Goal: Transaction & Acquisition: Purchase product/service

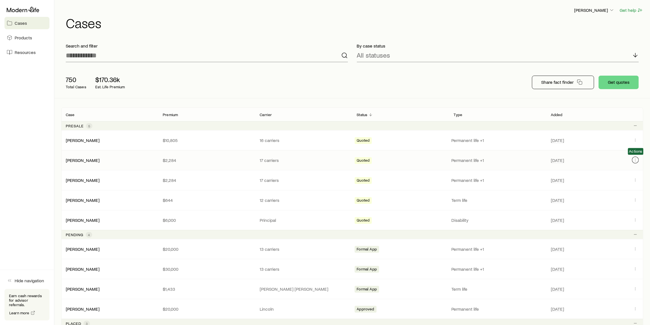
click at [637, 159] on icon "Client cases" at bounding box center [636, 160] width 4 height 4
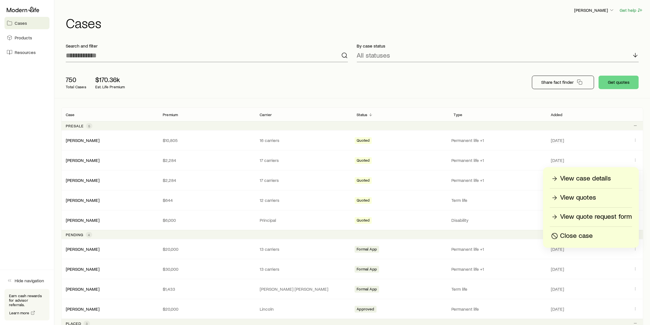
click at [564, 237] on p "Close case" at bounding box center [577, 236] width 33 height 9
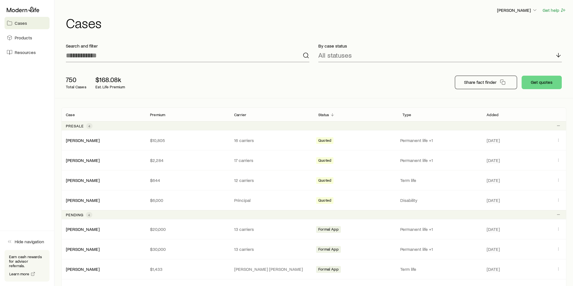
drag, startPoint x: 654, startPoint y: 4, endPoint x: 428, endPoint y: 74, distance: 236.4
click at [428, 74] on div "750 Total Cases $168.08k Est. Life Premium Share fact finder Get quotes" at bounding box center [313, 82] width 505 height 31
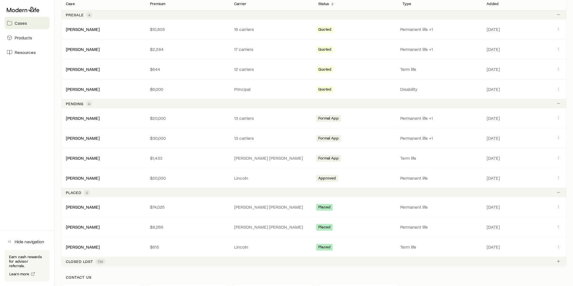
scroll to position [112, 0]
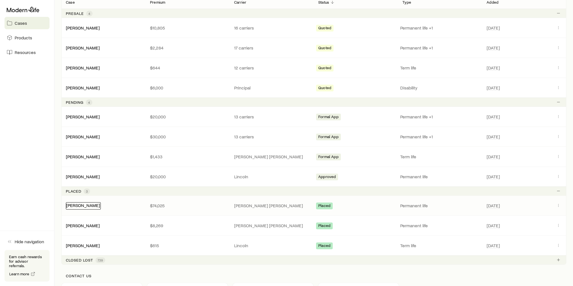
click at [83, 203] on link "[PERSON_NAME]" at bounding box center [83, 204] width 34 height 5
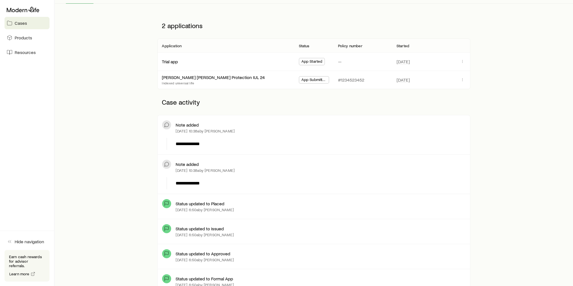
scroll to position [45, 0]
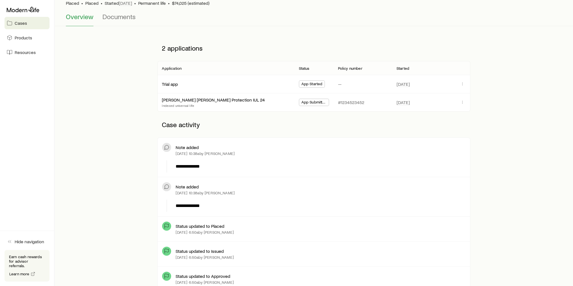
drag, startPoint x: 260, startPoint y: 169, endPoint x: 250, endPoint y: 133, distance: 36.9
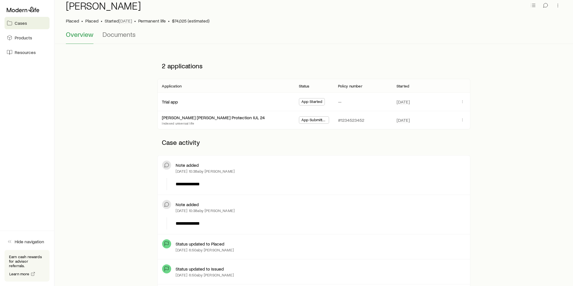
scroll to position [0, 0]
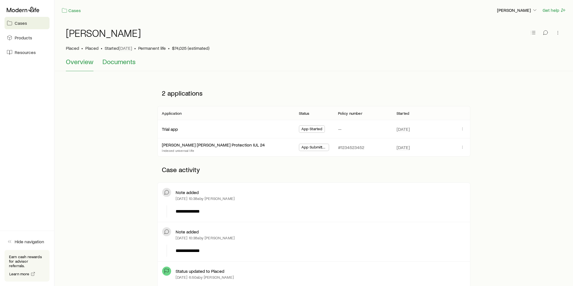
click at [123, 63] on span "Documents" at bounding box center [118, 62] width 33 height 8
click at [23, 23] on span "Cases" at bounding box center [21, 23] width 12 height 6
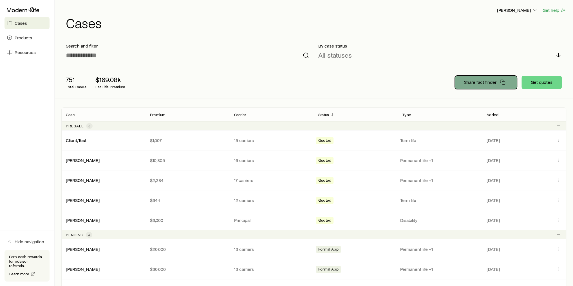
click at [474, 82] on p "Share fact finder" at bounding box center [480, 82] width 32 height 6
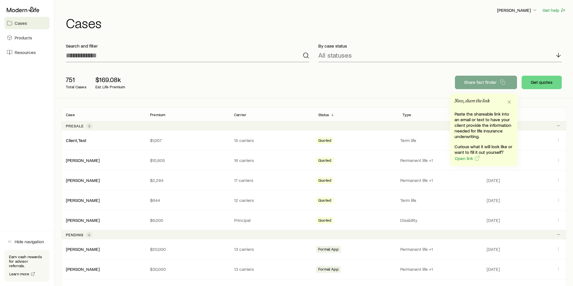
click at [215, 82] on div "751 Total Cases $169.08k Est. Life Premium" at bounding box center [151, 82] width 180 height 22
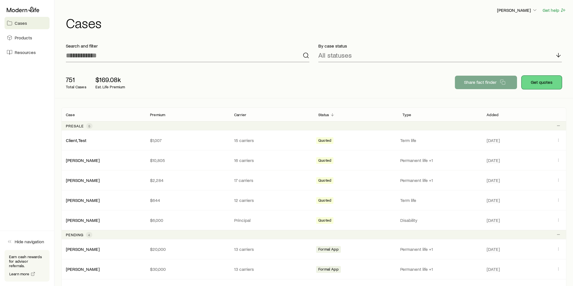
click at [544, 83] on button "Get quotes" at bounding box center [541, 82] width 40 height 13
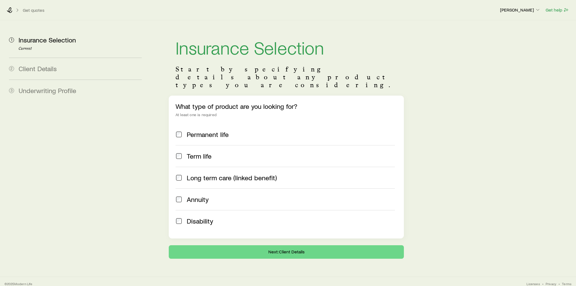
click at [204, 152] on span "Term life" at bounding box center [199, 156] width 25 height 8
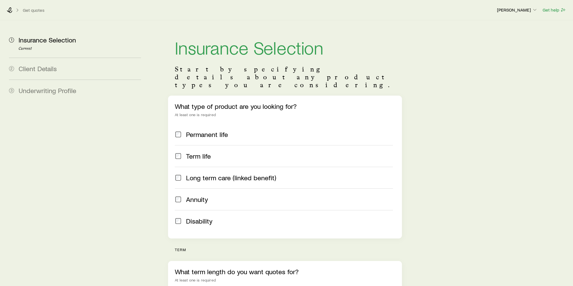
click at [205, 130] on span "Permanent life" at bounding box center [207, 134] width 42 height 8
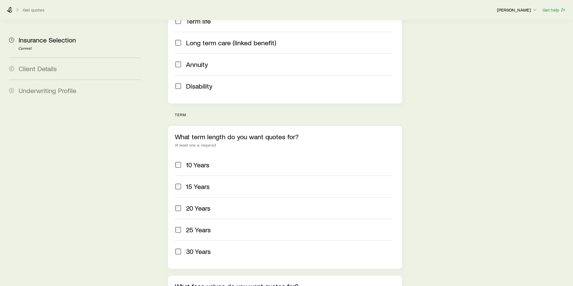
scroll to position [157, 0]
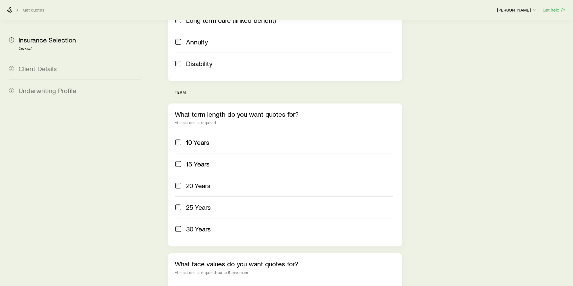
click at [198, 182] on span "20 Years" at bounding box center [198, 186] width 24 height 8
click at [199, 196] on label "25 Years" at bounding box center [284, 207] width 218 height 22
click at [204, 225] on span "30 Years" at bounding box center [198, 229] width 25 height 8
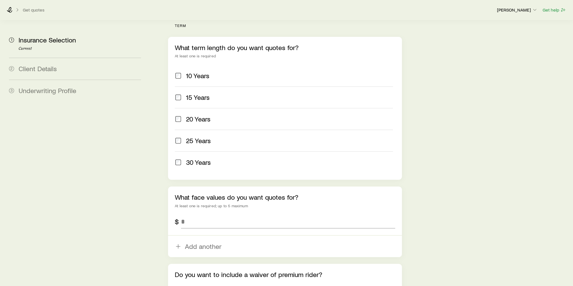
scroll to position [270, 0]
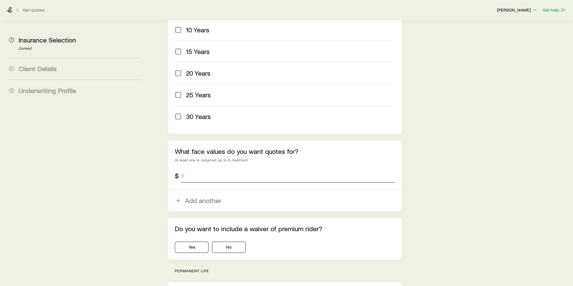
click at [210, 169] on input "tel" at bounding box center [288, 175] width 214 height 13
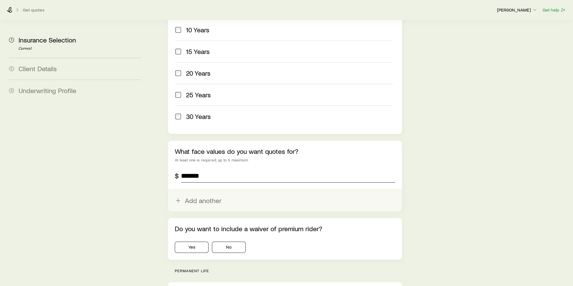
type input "*******"
click at [207, 190] on button "Add another" at bounding box center [285, 200] width 234 height 21
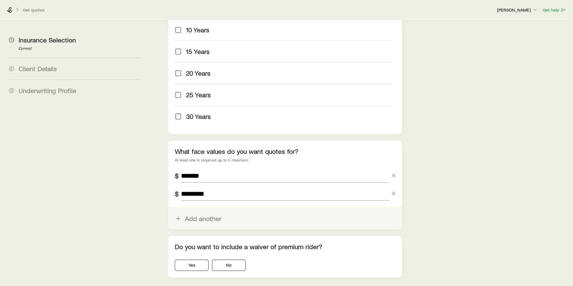
type input "*********"
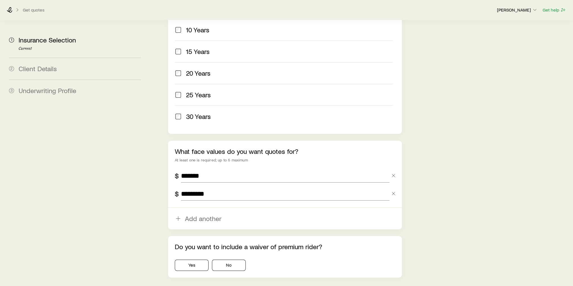
click at [206, 208] on button "Add another" at bounding box center [285, 218] width 234 height 21
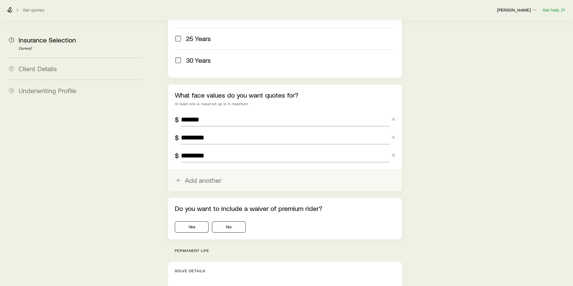
scroll to position [382, 0]
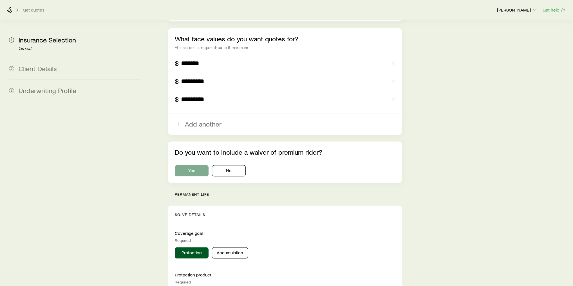
type input "*********"
click at [195, 165] on button "Yes" at bounding box center [192, 170] width 34 height 11
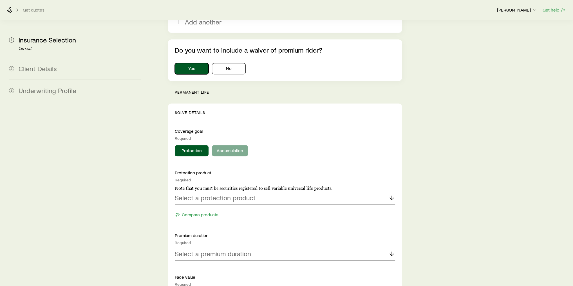
scroll to position [495, 0]
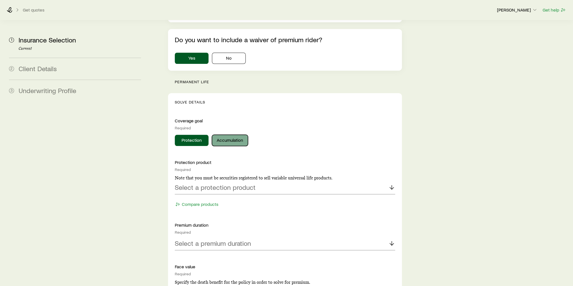
click at [224, 135] on button "Accumulation" at bounding box center [230, 140] width 36 height 11
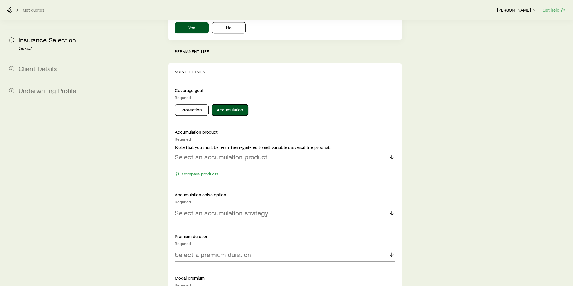
scroll to position [562, 0]
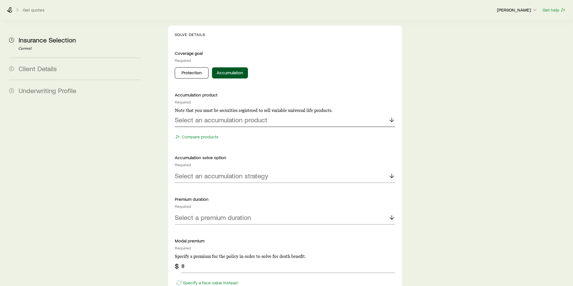
click at [223, 116] on p "Select an accumulation product" at bounding box center [221, 120] width 93 height 8
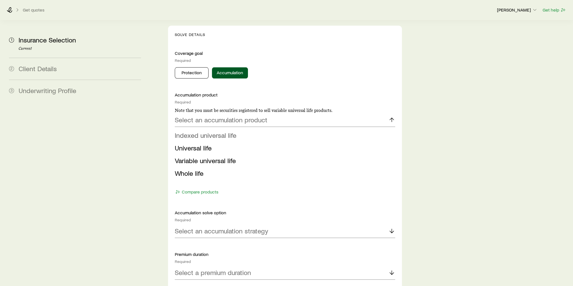
click at [226, 131] on span "Indexed universal life" at bounding box center [206, 135] width 62 height 8
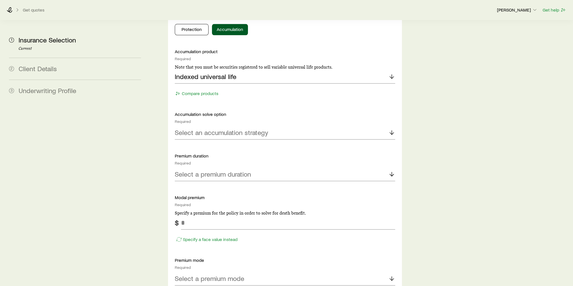
scroll to position [607, 0]
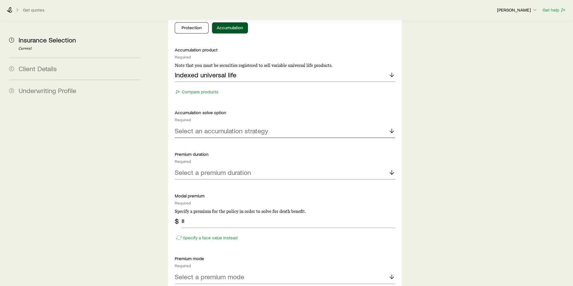
click at [226, 124] on div "Select an accumulation strategy" at bounding box center [285, 130] width 220 height 13
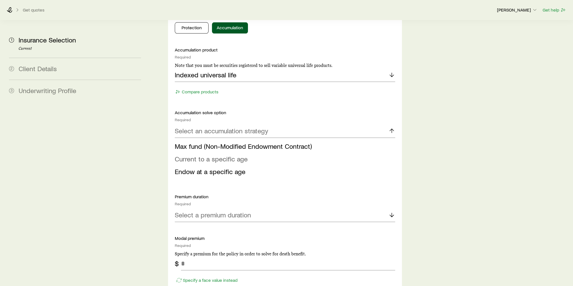
click at [225, 155] on span "Current to a specific age" at bounding box center [211, 159] width 73 height 8
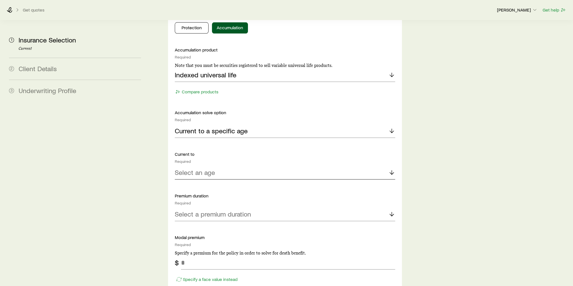
click at [223, 166] on div "Select an age" at bounding box center [285, 172] width 220 height 13
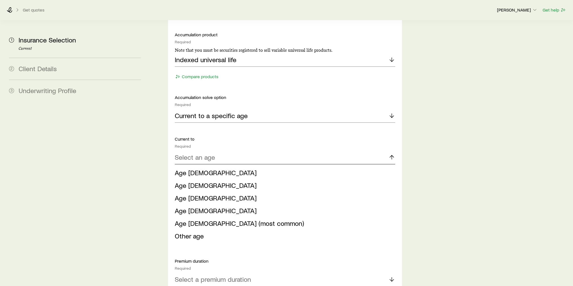
scroll to position [630, 0]
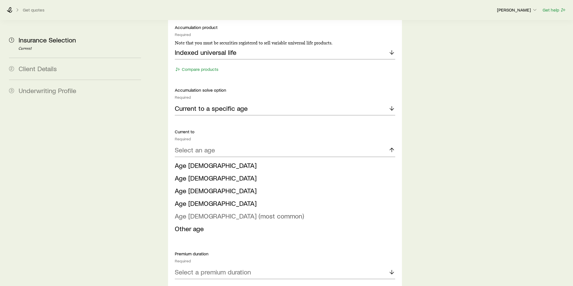
click at [221, 212] on span "Age [DEMOGRAPHIC_DATA] (most common)" at bounding box center [239, 216] width 129 height 8
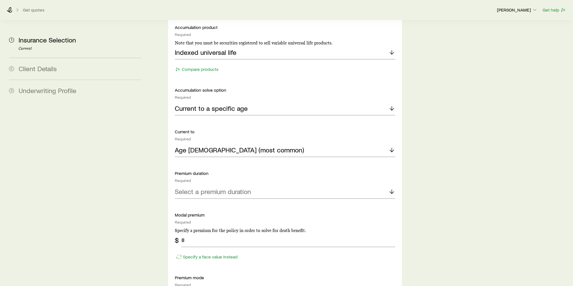
scroll to position [675, 0]
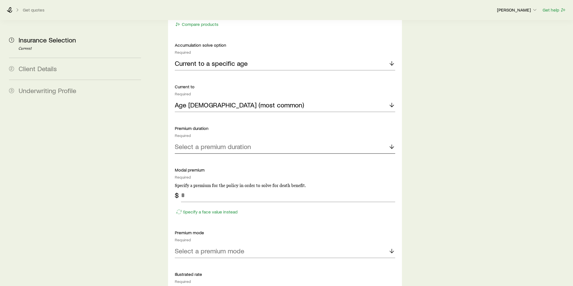
click at [199, 143] on p "Select a premium duration" at bounding box center [213, 147] width 76 height 8
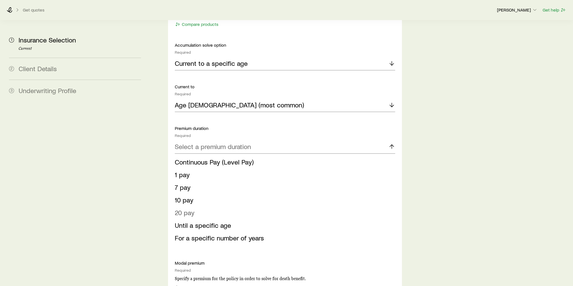
click at [200, 206] on li "20 pay" at bounding box center [283, 212] width 217 height 13
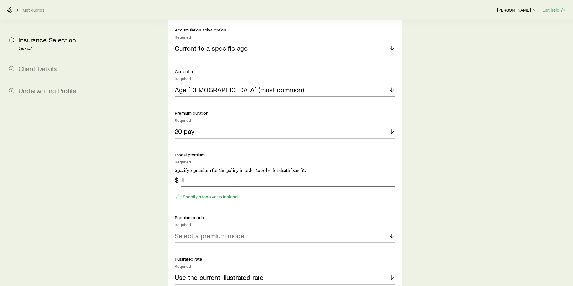
scroll to position [697, 0]
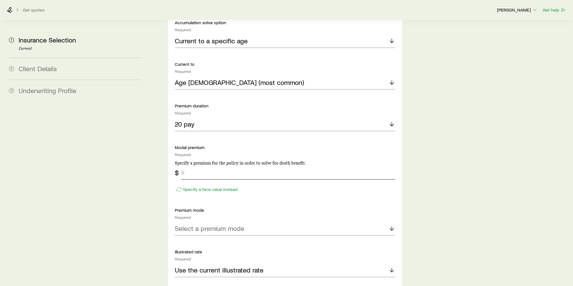
click at [207, 166] on input "tel" at bounding box center [288, 172] width 214 height 13
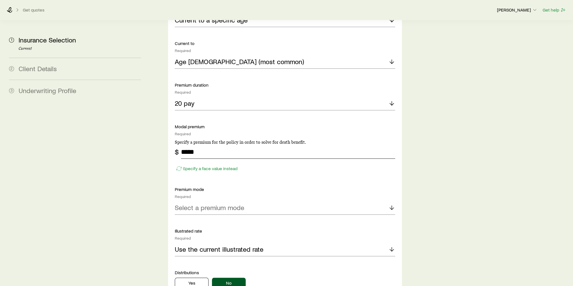
scroll to position [742, 0]
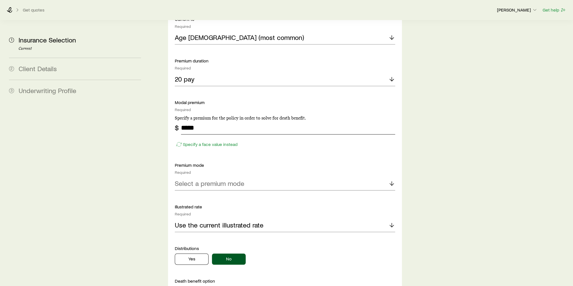
type input "*****"
click at [214, 179] on p "Select a premium mode" at bounding box center [209, 183] width 69 height 8
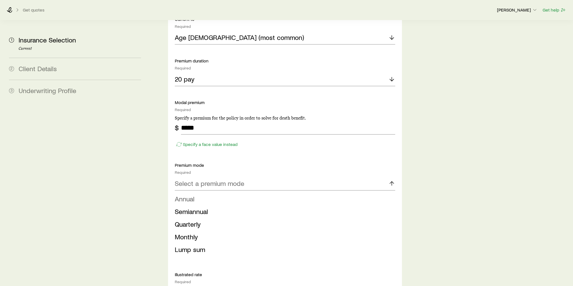
click at [210, 193] on li "Annual" at bounding box center [283, 199] width 217 height 13
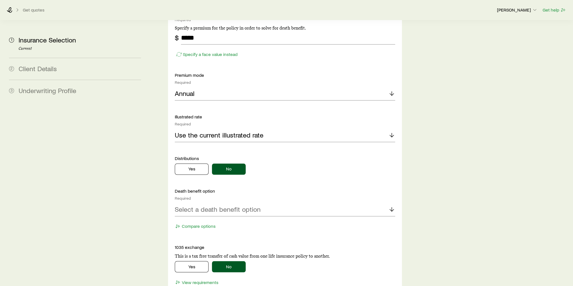
scroll to position [855, 0]
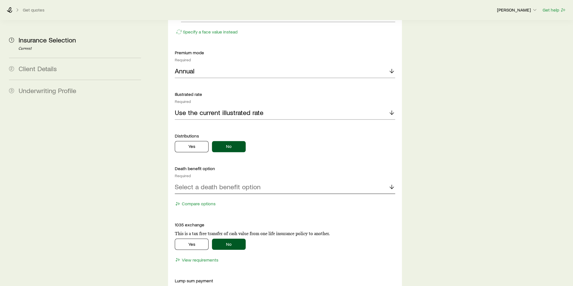
click at [224, 183] on p "Select a death benefit option" at bounding box center [218, 187] width 86 height 8
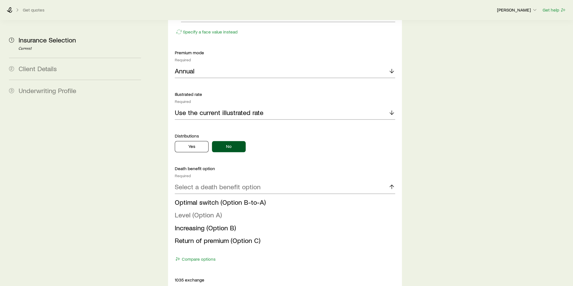
click at [213, 211] on span "Level (Option A)" at bounding box center [198, 215] width 47 height 8
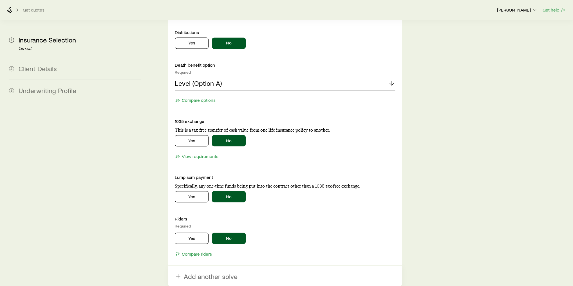
scroll to position [1026, 0]
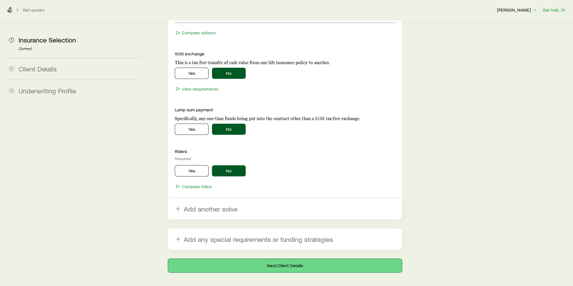
click at [219, 259] on button "Next: Client Details" at bounding box center [285, 265] width 234 height 13
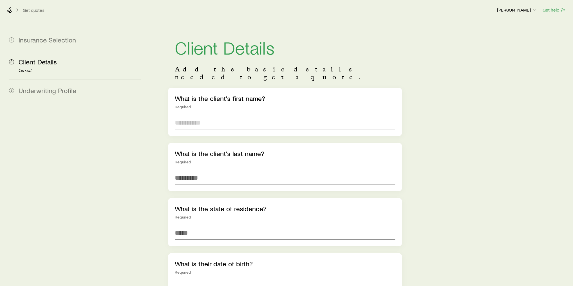
click at [216, 117] on input "text" at bounding box center [285, 122] width 220 height 13
type input "******"
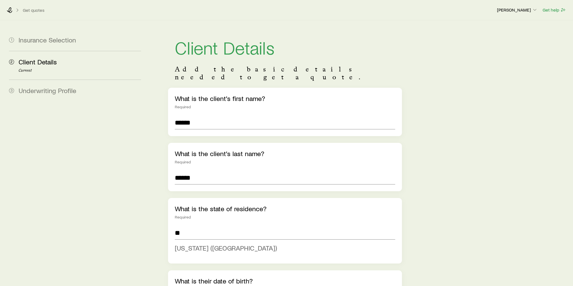
click at [218, 242] on li "[US_STATE] ([GEOGRAPHIC_DATA])" at bounding box center [283, 248] width 217 height 13
type input "**********"
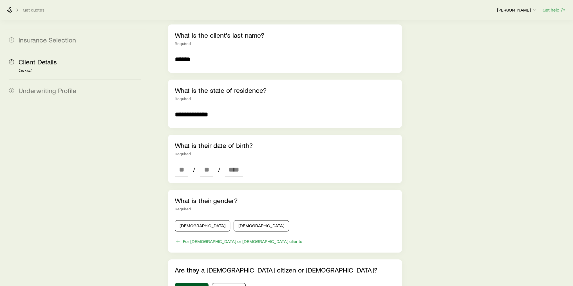
scroll to position [135, 0]
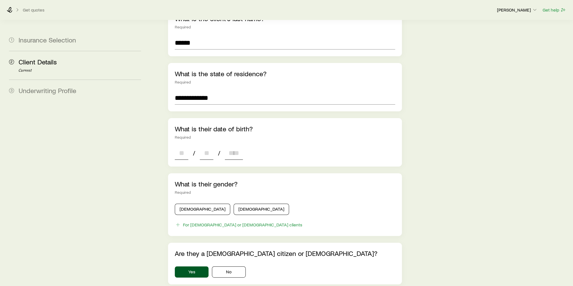
click at [181, 146] on input at bounding box center [181, 152] width 13 height 13
type input "**"
type input "****"
type input "*"
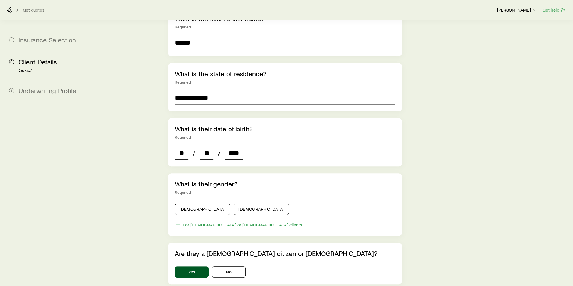
type input "*"
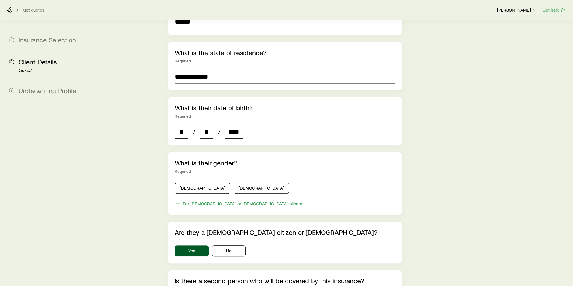
scroll to position [180, 0]
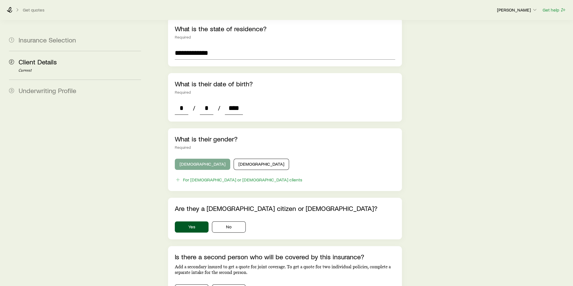
type input "****"
click at [197, 159] on button "[DEMOGRAPHIC_DATA]" at bounding box center [202, 164] width 55 height 11
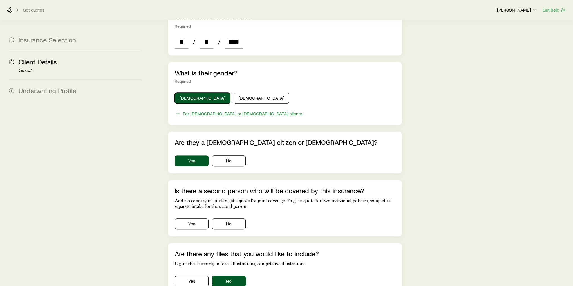
scroll to position [247, 0]
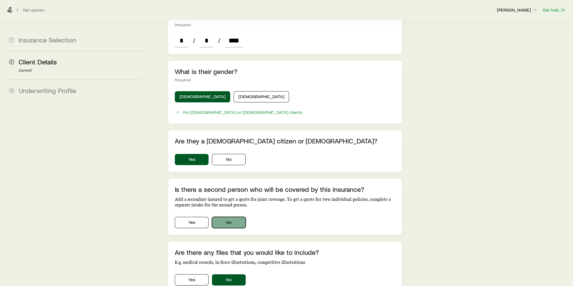
click at [238, 217] on button "No" at bounding box center [229, 222] width 34 height 11
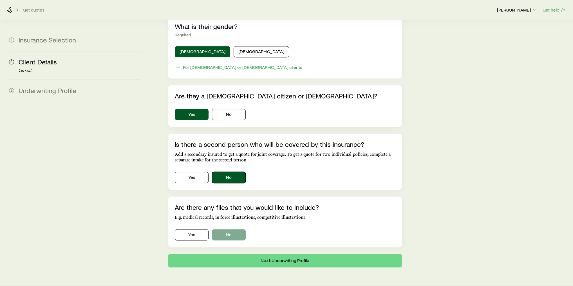
scroll to position [298, 0]
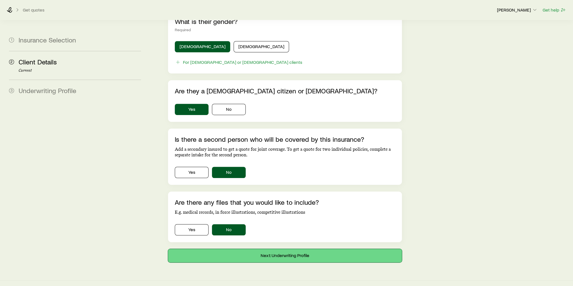
click at [249, 249] on button "Next: Underwriting Profile" at bounding box center [285, 255] width 234 height 13
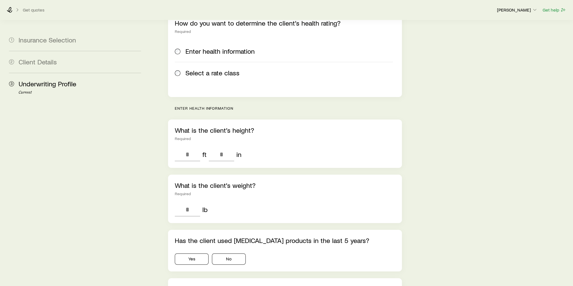
scroll to position [67, 0]
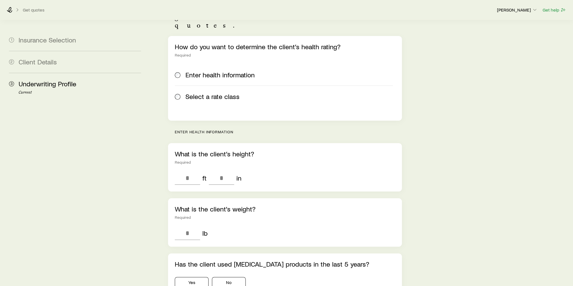
click at [205, 93] on span "Select a rate class" at bounding box center [212, 97] width 54 height 8
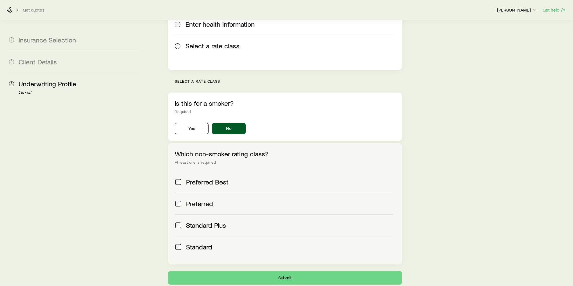
scroll to position [135, 0]
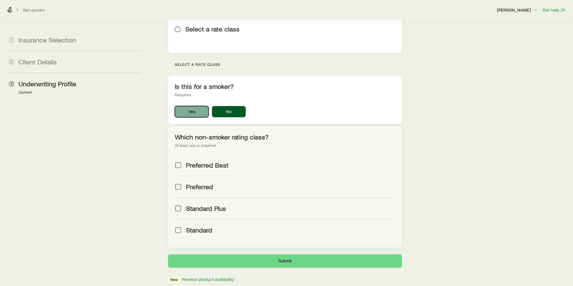
click at [188, 106] on button "Yes" at bounding box center [192, 111] width 34 height 11
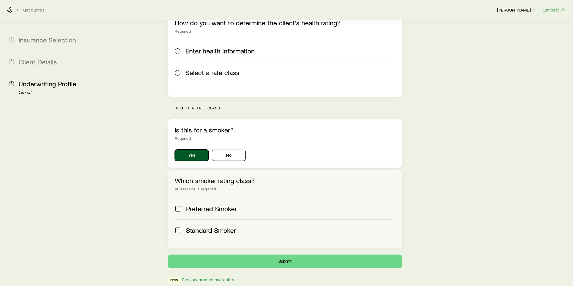
scroll to position [82, 0]
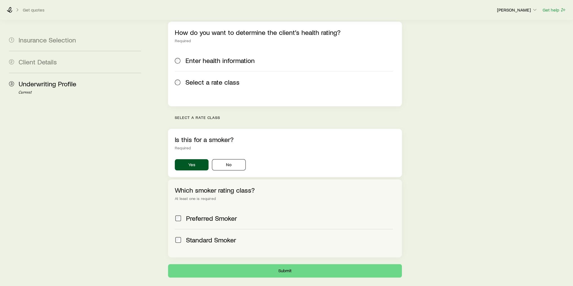
click at [193, 214] on span "Preferred Smoker" at bounding box center [211, 218] width 51 height 8
click at [207, 236] on span "Standard Smoker" at bounding box center [211, 240] width 50 height 8
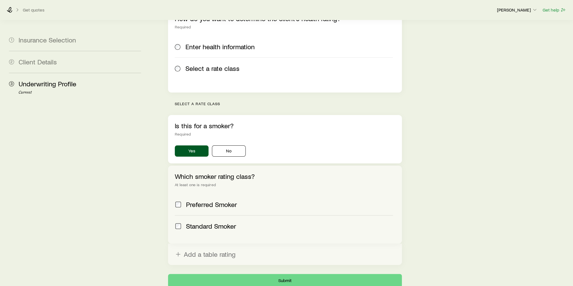
scroll to position [128, 0]
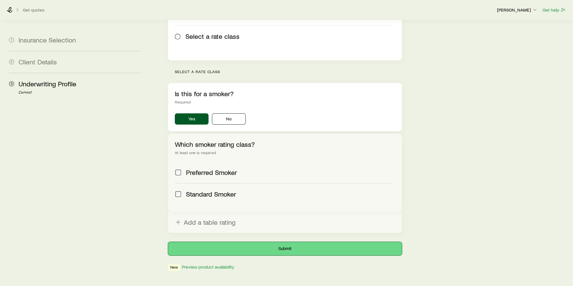
click at [307, 242] on button "Submit" at bounding box center [285, 248] width 234 height 13
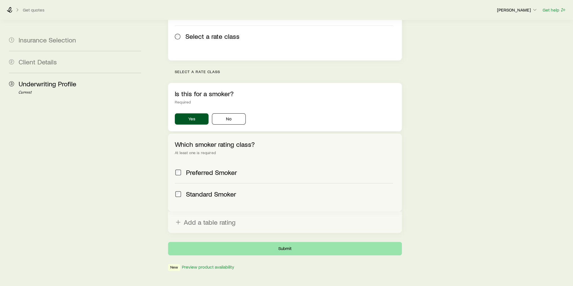
scroll to position [0, 0]
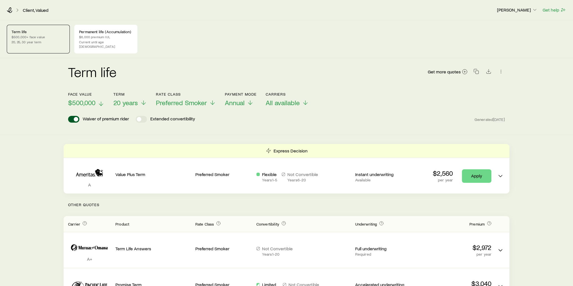
click at [89, 99] on span "$500,000" at bounding box center [81, 103] width 27 height 8
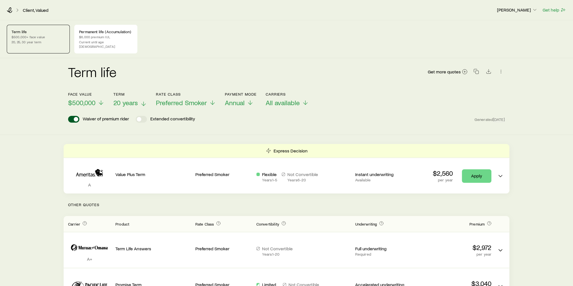
click at [130, 99] on span "20 years" at bounding box center [125, 103] width 24 height 8
click at [240, 43] on div "Term life $500,000+ face value 20, 25, 30 year term Permanent life (Accumulatio…" at bounding box center [286, 39] width 559 height 29
click at [188, 99] on span "Preferred Smoker" at bounding box center [181, 103] width 51 height 8
click at [213, 59] on div "Term life Get more quotes" at bounding box center [286, 75] width 436 height 34
click at [250, 102] on line at bounding box center [250, 104] width 0 height 4
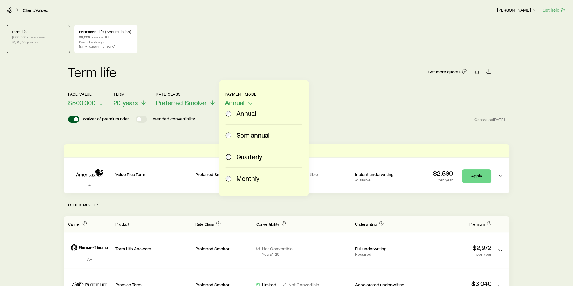
click at [259, 178] on div "Monthly" at bounding box center [268, 178] width 64 height 8
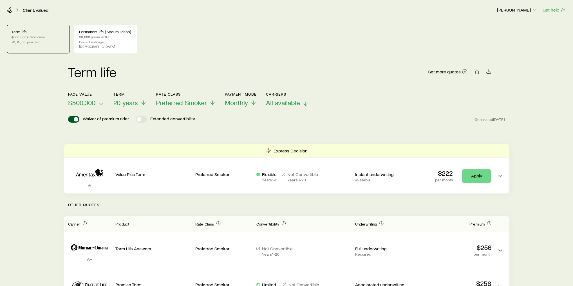
click at [304, 100] on icon at bounding box center [305, 103] width 7 height 7
click at [375, 108] on header "Face value $500,000 Term 20 years Rate Class Preferred Smoker Payment Mode Mont…" at bounding box center [286, 109] width 436 height 34
click at [476, 69] on icon "button" at bounding box center [476, 72] width 6 height 6
click at [417, 102] on header "Face value $500,000 Term 20 years Rate Class Preferred Smoker Payment Mode Mont…" at bounding box center [286, 109] width 436 height 34
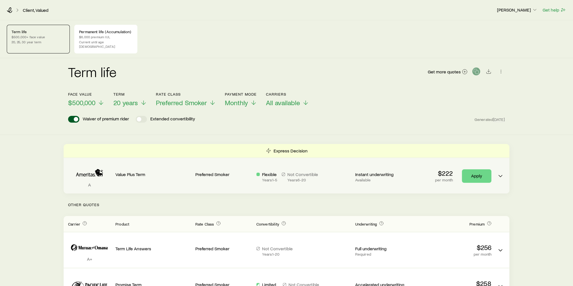
click at [170, 165] on div "Value Plus Term" at bounding box center [152, 170] width 75 height 15
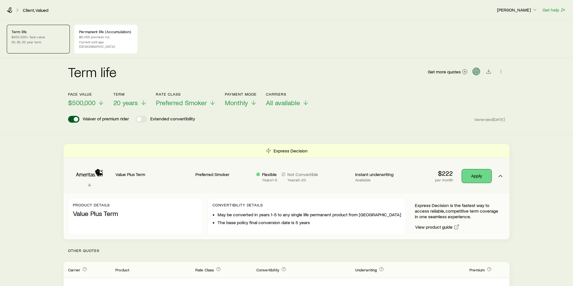
click at [476, 172] on link "Apply" at bounding box center [476, 175] width 30 height 13
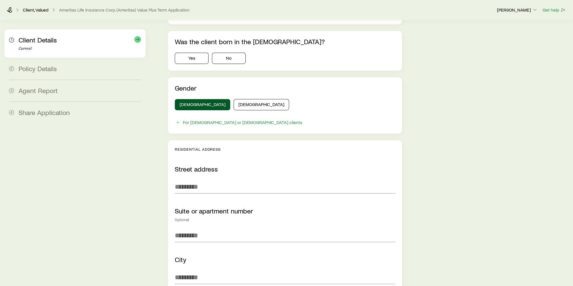
scroll to position [337, 0]
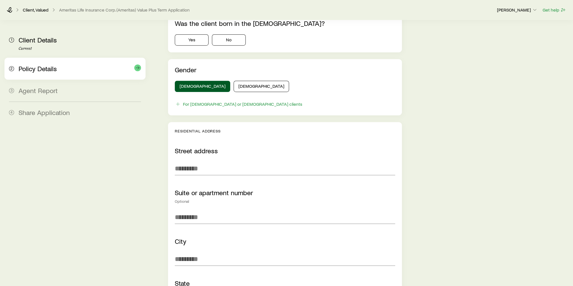
click at [76, 65] on div "Policy Details" at bounding box center [80, 69] width 122 height 8
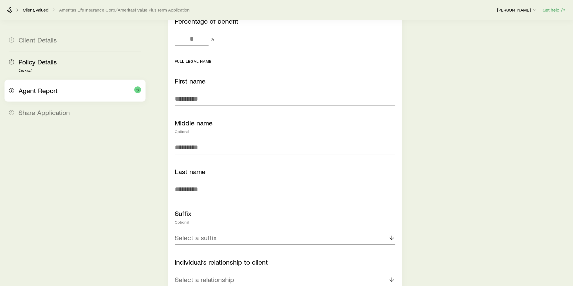
scroll to position [405, 0]
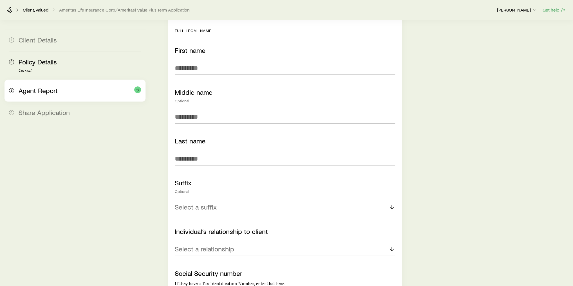
click at [39, 94] on span "Agent Report" at bounding box center [38, 90] width 39 height 8
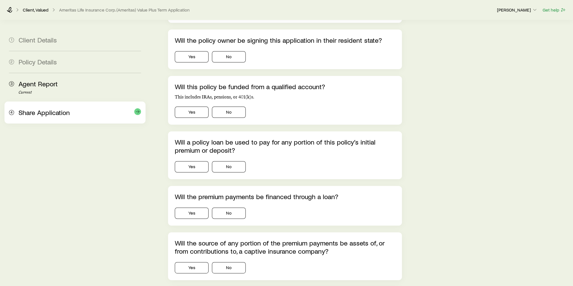
scroll to position [180, 0]
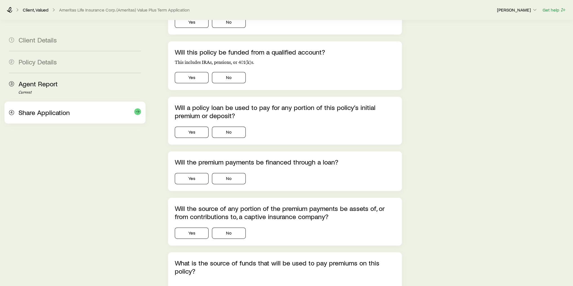
click at [40, 110] on span "Share Application" at bounding box center [44, 112] width 51 height 8
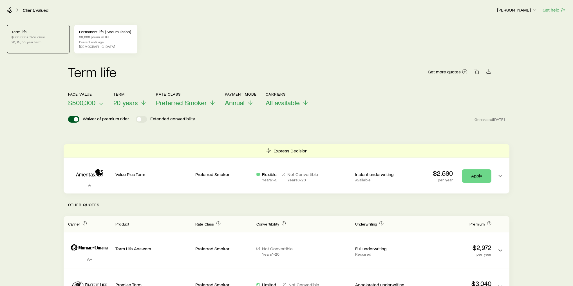
click at [103, 36] on p "$6,000 premium IUL" at bounding box center [105, 37] width 53 height 4
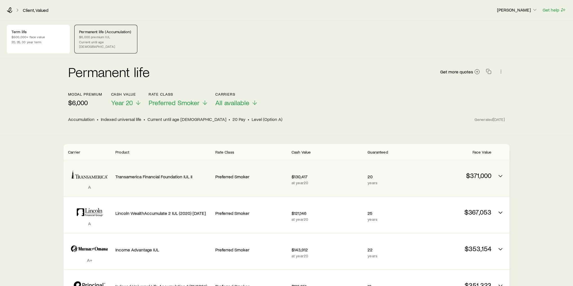
click at [104, 167] on icon "Permanent quotes" at bounding box center [89, 175] width 43 height 17
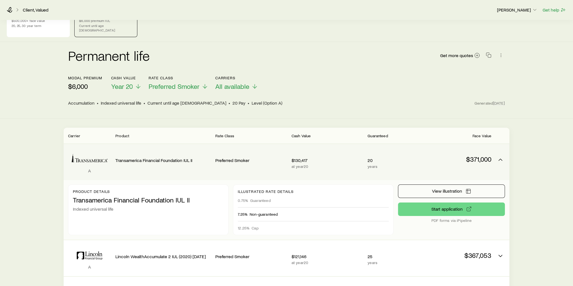
scroll to position [22, 0]
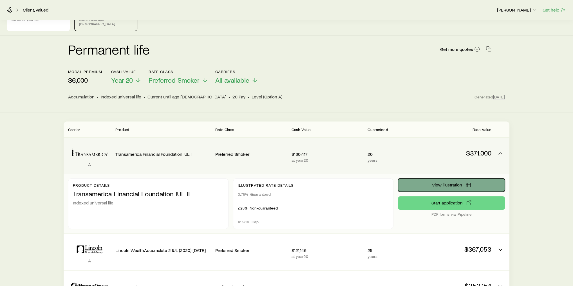
click at [473, 179] on button "View illustration" at bounding box center [451, 184] width 107 height 13
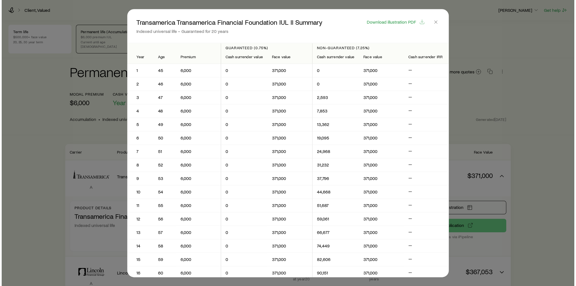
scroll to position [0, 0]
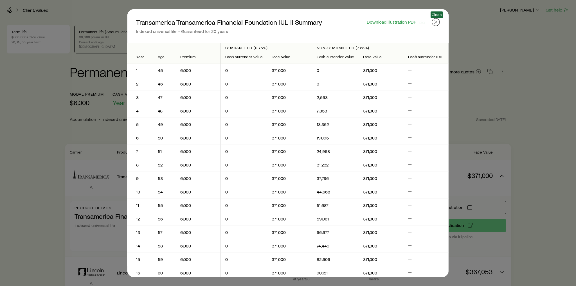
click at [438, 23] on icon "button" at bounding box center [436, 22] width 6 height 6
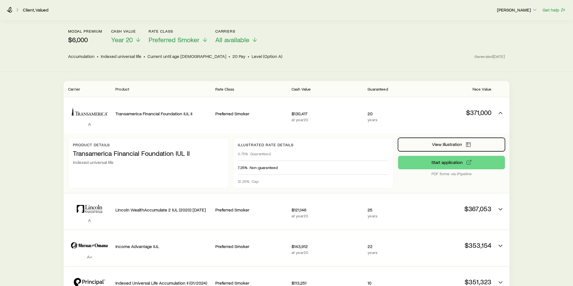
scroll to position [67, 0]
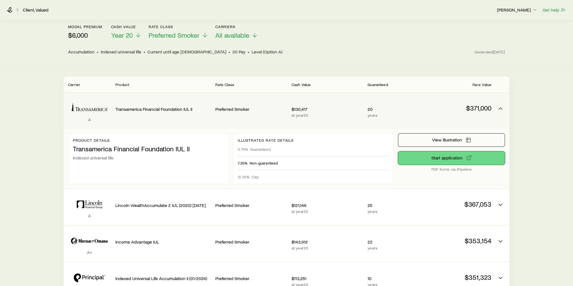
click at [452, 153] on link "Start application" at bounding box center [451, 157] width 107 height 13
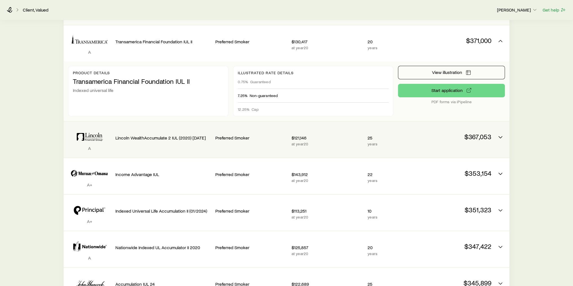
click at [148, 143] on div "Lincoln WealthAccumulate 2 IUL (2020) [DATE]" at bounding box center [162, 139] width 95 height 27
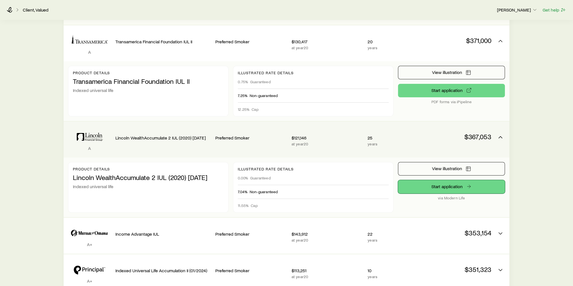
click at [445, 181] on link "Start application" at bounding box center [451, 186] width 107 height 13
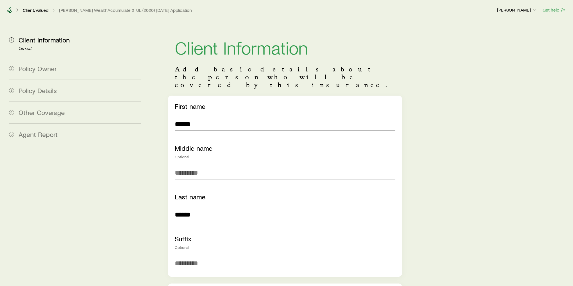
click at [10, 10] on icon at bounding box center [10, 10] width 6 height 6
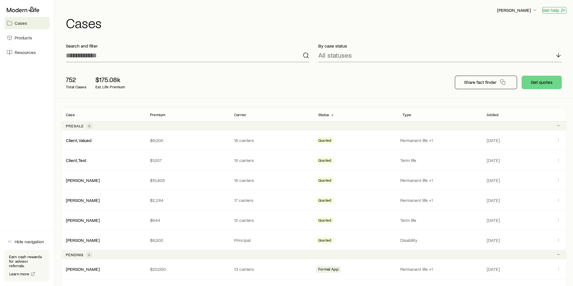
click at [553, 10] on button "Get help" at bounding box center [554, 10] width 24 height 6
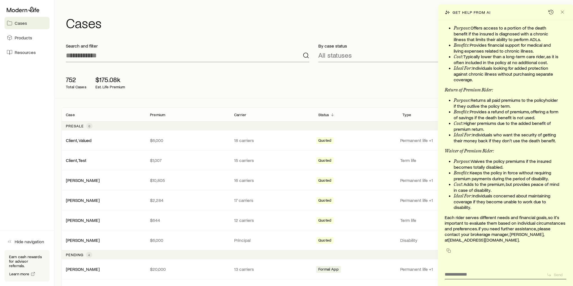
scroll to position [49854, 0]
click at [477, 277] on textarea at bounding box center [492, 272] width 97 height 9
type textarea "**********"
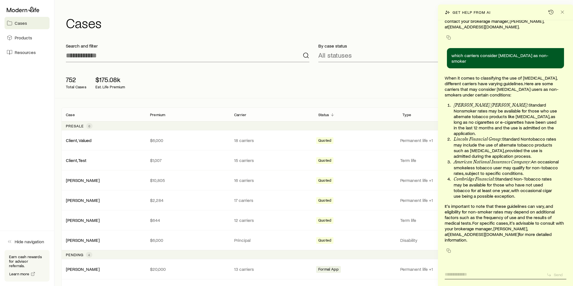
scroll to position [50062, 0]
click at [515, 12] on div "Get help from AI" at bounding box center [505, 12] width 135 height 16
click at [563, 13] on icon "Close" at bounding box center [562, 12] width 6 height 6
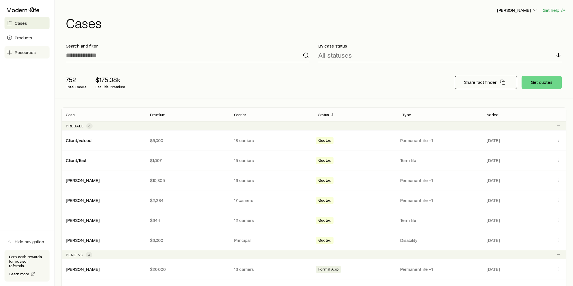
click at [16, 55] on link "Resources" at bounding box center [26, 52] width 45 height 12
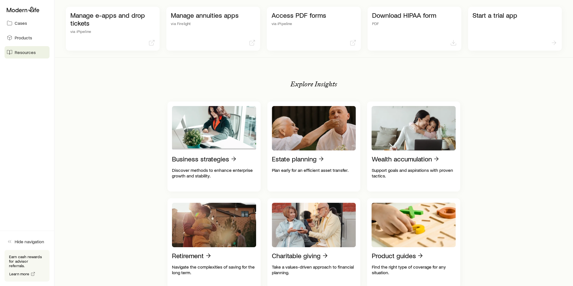
scroll to position [225, 0]
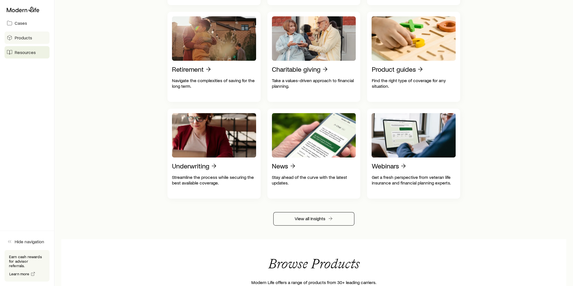
click at [30, 39] on span "Products" at bounding box center [23, 38] width 17 height 6
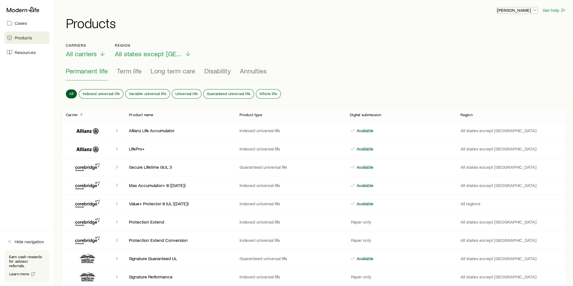
click at [512, 8] on p "[PERSON_NAME]" at bounding box center [517, 10] width 40 height 6
click at [505, 24] on span "Licenses and contracts" at bounding box center [506, 26] width 46 height 6
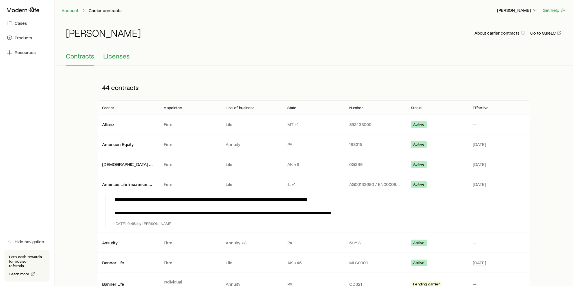
click at [120, 56] on span "Licenses" at bounding box center [116, 56] width 26 height 8
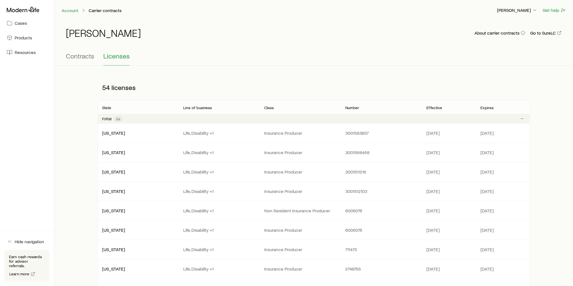
drag, startPoint x: 485, startPoint y: 108, endPoint x: 494, endPoint y: 105, distance: 9.4
click at [494, 105] on div "Expires" at bounding box center [503, 107] width 54 height 7
click at [530, 8] on p "[PERSON_NAME]" at bounding box center [517, 10] width 40 height 6
click at [510, 35] on span "Commission schedule" at bounding box center [504, 38] width 43 height 6
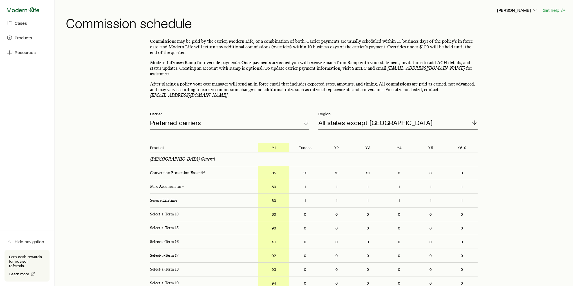
click at [21, 10] on icon at bounding box center [23, 10] width 33 height 6
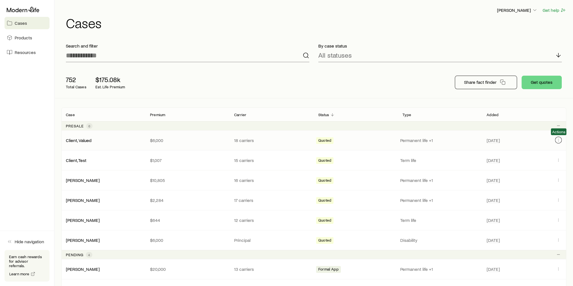
click at [559, 139] on icon "Client cases" at bounding box center [558, 140] width 4 height 4
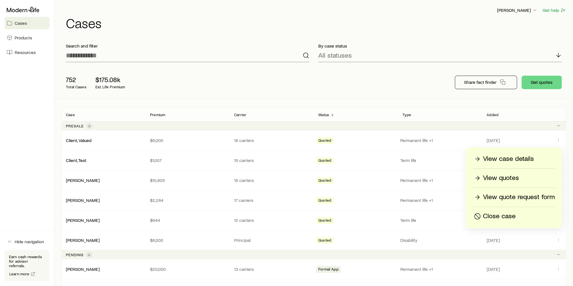
click at [511, 214] on p "Close case" at bounding box center [499, 216] width 33 height 9
